Goal: Transaction & Acquisition: Purchase product/service

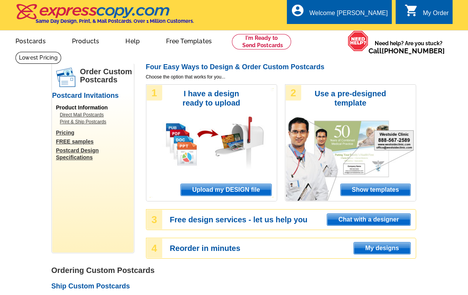
click at [224, 186] on span "Upload my DESIGN file" at bounding box center [226, 190] width 90 height 12
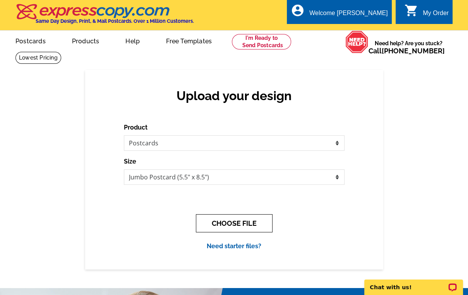
click at [248, 223] on button "CHOOSE FILE" at bounding box center [234, 223] width 77 height 18
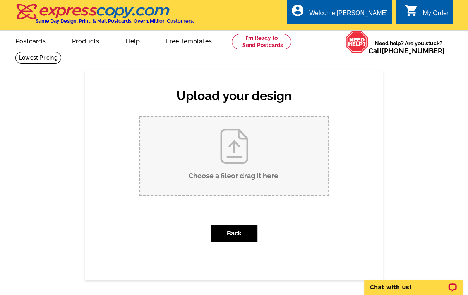
click at [233, 176] on input "Choose a file or drag it here ." at bounding box center [234, 156] width 188 height 78
type input "C:\fakepath\Late summer mailing 2025 front.tif"
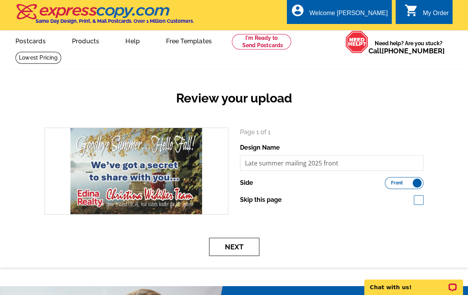
click at [240, 248] on button "Next" at bounding box center [234, 247] width 50 height 18
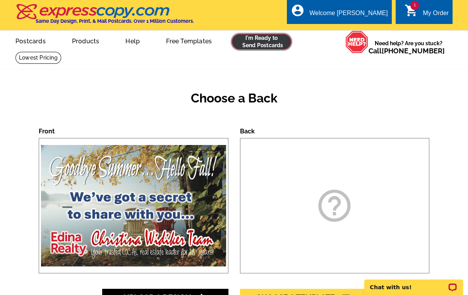
click at [261, 44] on link at bounding box center [261, 41] width 59 height 15
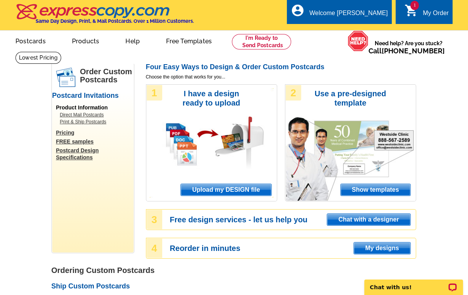
click at [427, 13] on div "My Order" at bounding box center [436, 15] width 26 height 11
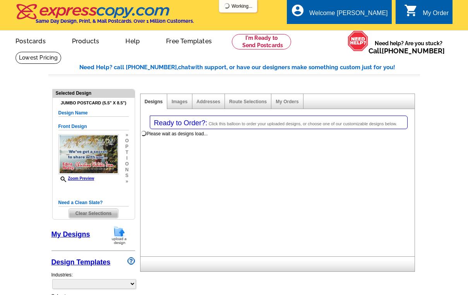
select select "1"
select select "2"
select select "back"
select select "785"
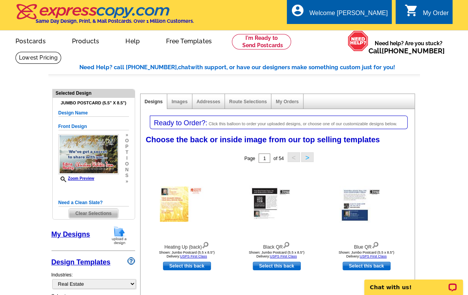
click at [119, 234] on img at bounding box center [119, 236] width 20 height 20
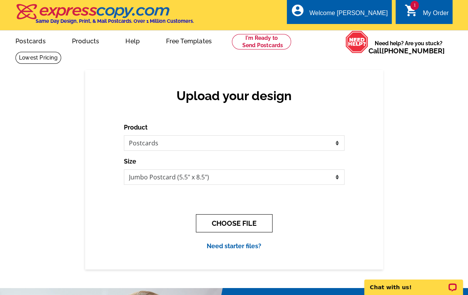
click at [224, 225] on button "CHOOSE FILE" at bounding box center [234, 223] width 77 height 18
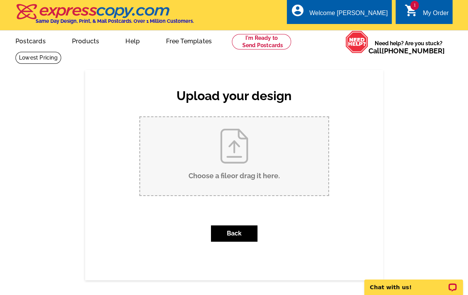
click at [232, 180] on input "Choose a file or drag it here ." at bounding box center [234, 156] width 188 height 78
type input "C:\fakepath\Late summer mailing 2025 back.tif"
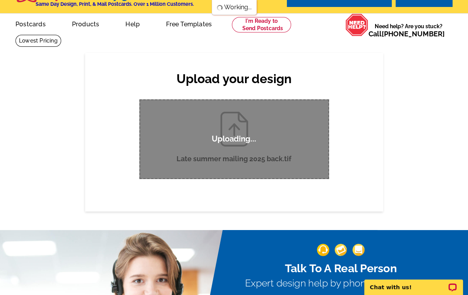
scroll to position [31, 0]
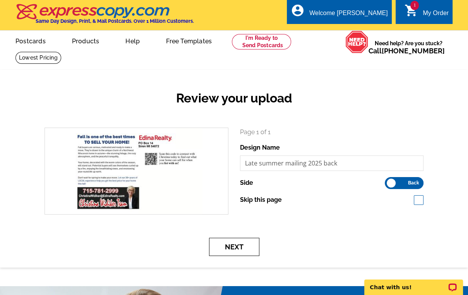
click at [232, 249] on button "Next" at bounding box center [234, 247] width 50 height 18
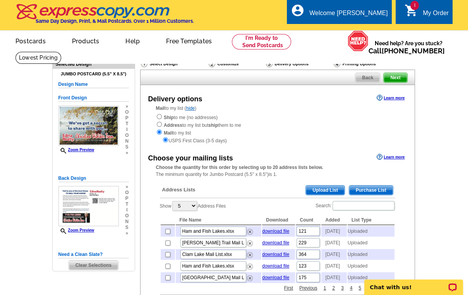
click at [319, 187] on span "Upload List" at bounding box center [325, 190] width 38 height 9
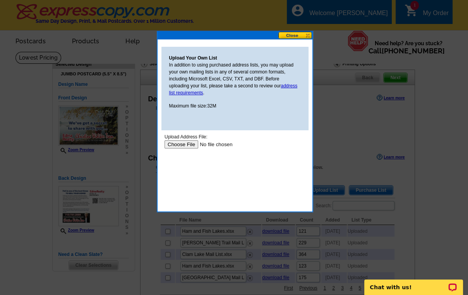
click at [182, 146] on input "file" at bounding box center [213, 144] width 98 height 8
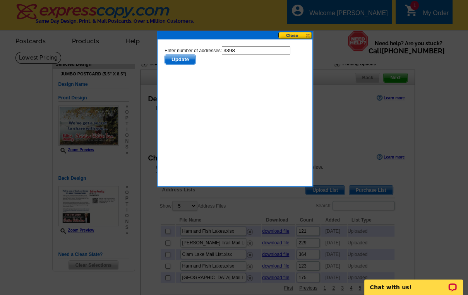
click at [181, 60] on span "Update" at bounding box center [179, 59] width 31 height 9
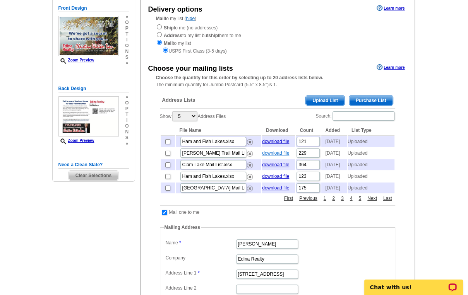
scroll to position [93, 0]
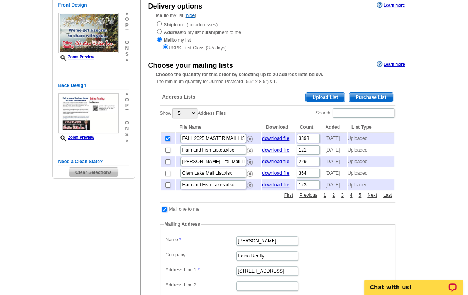
click at [163, 212] on input "checkbox" at bounding box center [164, 209] width 5 height 5
checkbox input "false"
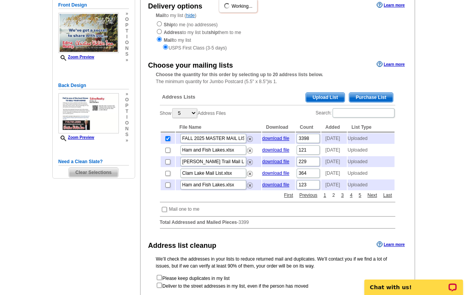
click at [333, 199] on link "2" at bounding box center [333, 195] width 7 height 7
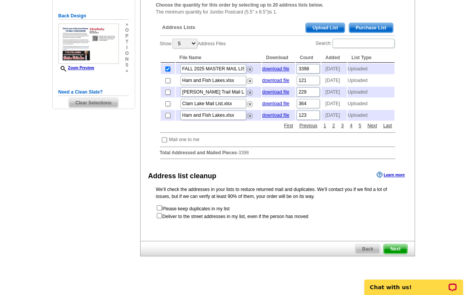
scroll to position [217, 0]
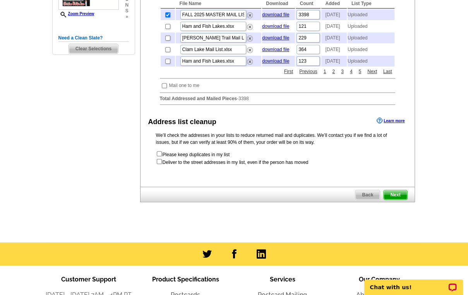
click at [399, 200] on span "Next" at bounding box center [395, 194] width 23 height 9
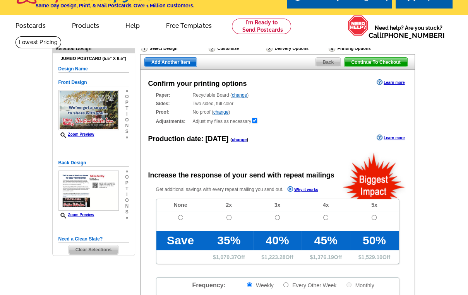
radio input "false"
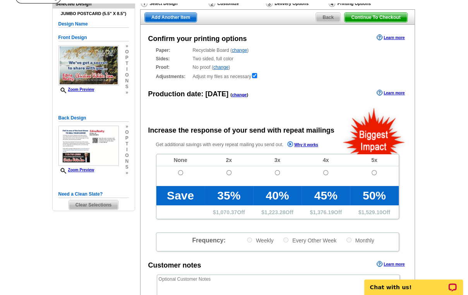
scroll to position [62, 0]
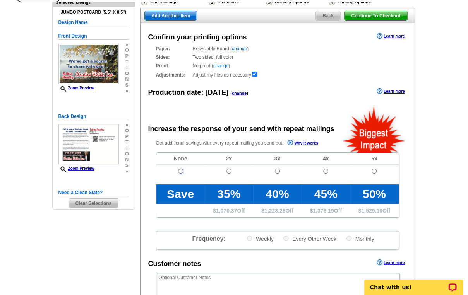
click at [180, 169] on input "radio" at bounding box center [180, 171] width 5 height 5
radio input "true"
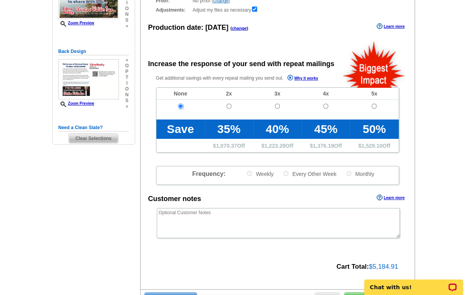
scroll to position [186, 0]
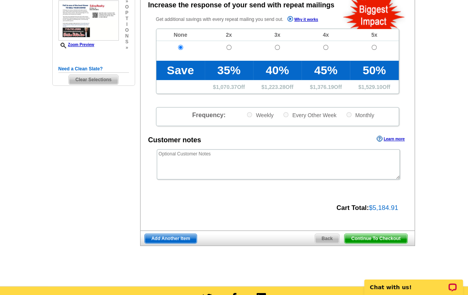
click at [362, 238] on span "Continue To Checkout" at bounding box center [375, 238] width 62 height 9
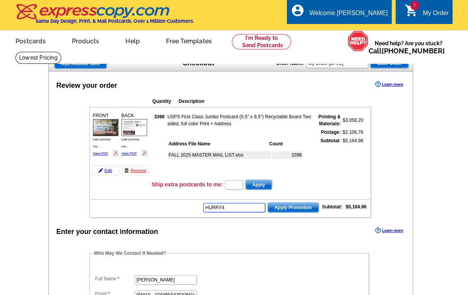
type input "HURRY40"
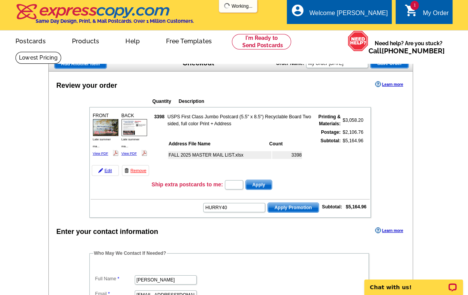
click at [284, 205] on span "Apply Promotion" at bounding box center [293, 207] width 51 height 9
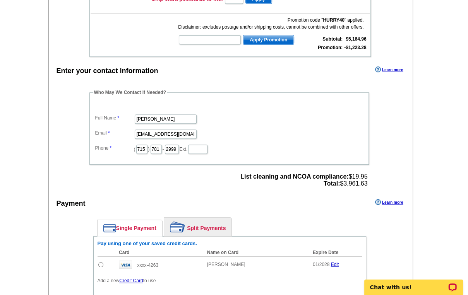
scroll to position [217, 0]
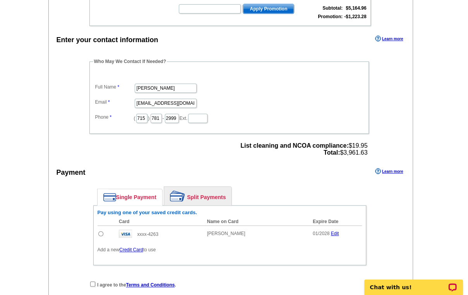
click at [99, 231] on input "radio" at bounding box center [100, 233] width 5 height 5
radio input "true"
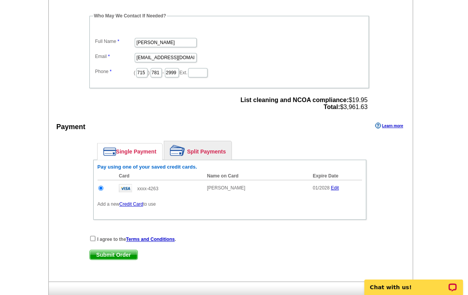
scroll to position [279, 0]
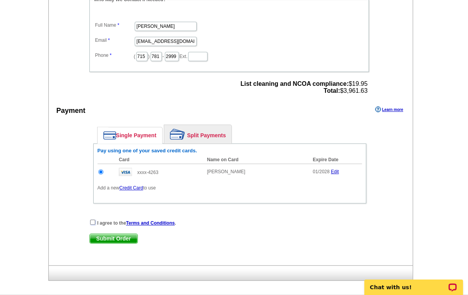
click at [91, 220] on input "checkbox" at bounding box center [92, 222] width 5 height 5
checkbox input "true"
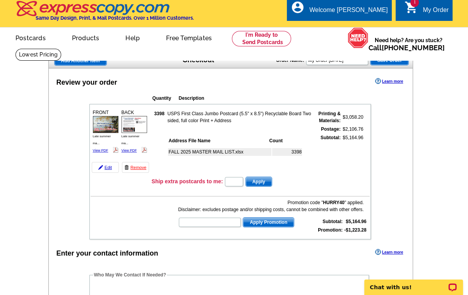
scroll to position [0, 0]
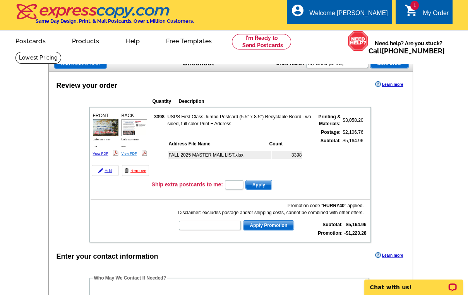
click at [132, 152] on link "View PDF" at bounding box center [129, 154] width 15 height 4
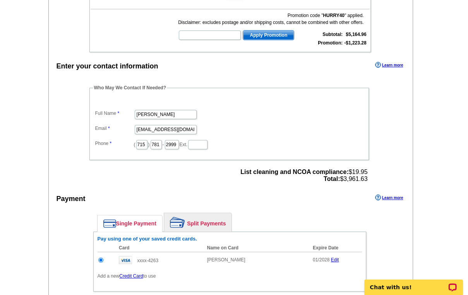
scroll to position [248, 0]
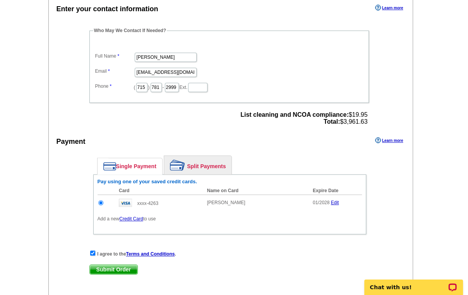
click at [111, 265] on span "Submit Order" at bounding box center [114, 269] width 48 height 9
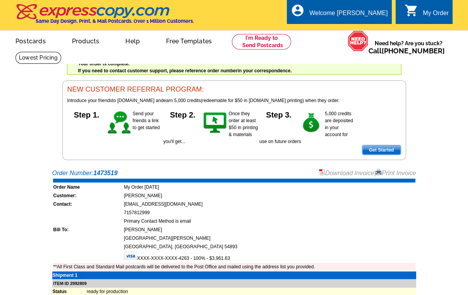
click at [409, 174] on link "Print Invoice" at bounding box center [395, 173] width 40 height 7
